Goal: Task Accomplishment & Management: Manage account settings

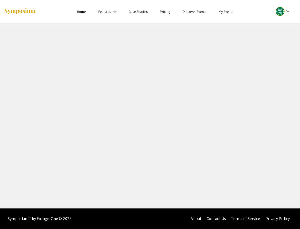
click at [227, 12] on link "My Events" at bounding box center [226, 11] width 15 height 5
click at [232, 24] on button "Events I've organized" at bounding box center [235, 23] width 44 height 12
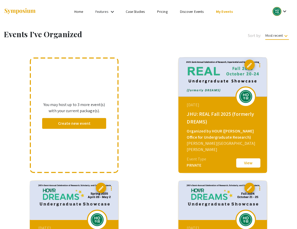
click at [246, 164] on button "View" at bounding box center [248, 163] width 26 height 11
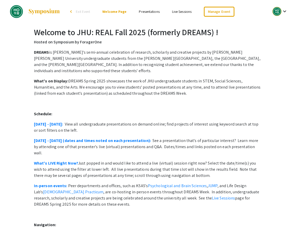
click at [152, 12] on link "Presentations" at bounding box center [149, 11] width 21 height 5
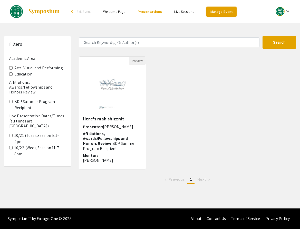
click at [218, 11] on link "Manage Event" at bounding box center [222, 12] width 30 height 10
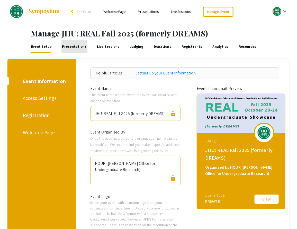
click at [73, 47] on link "Presentations" at bounding box center [74, 46] width 26 height 12
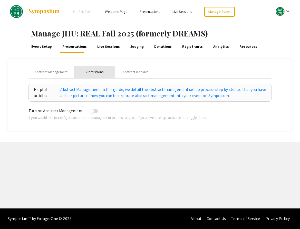
click at [99, 71] on div "Submissions" at bounding box center [94, 71] width 19 height 5
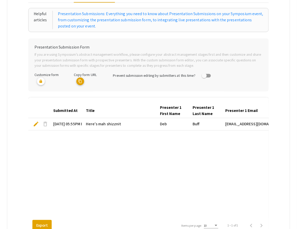
scroll to position [69, 0]
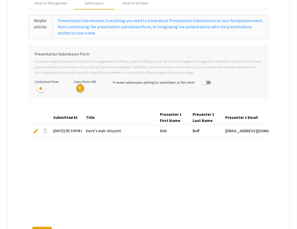
click at [46, 130] on span "delete" at bounding box center [45, 131] width 6 height 6
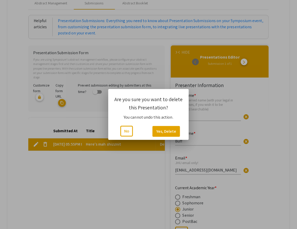
scroll to position [0, 0]
type input "1"
click at [127, 132] on button "No" at bounding box center [126, 131] width 13 height 11
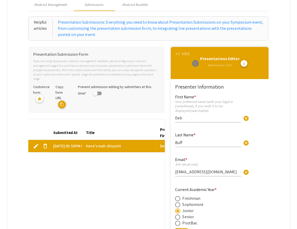
scroll to position [0, 0]
